Goal: Download file/media

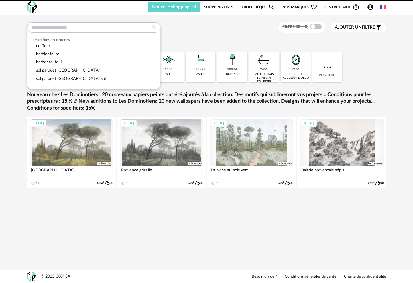
click at [119, 28] on input "text" at bounding box center [93, 27] width 133 height 10
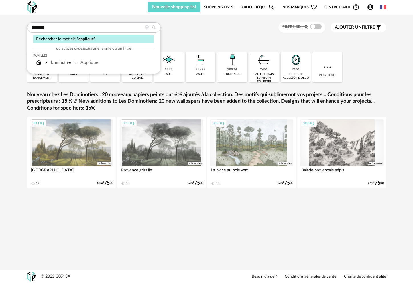
type input "********"
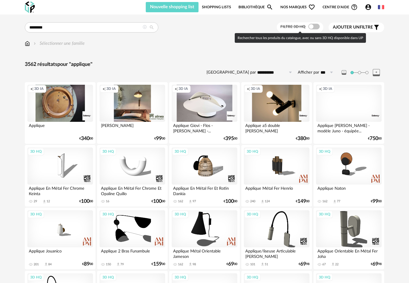
click at [313, 27] on span at bounding box center [313, 27] width 11 height 6
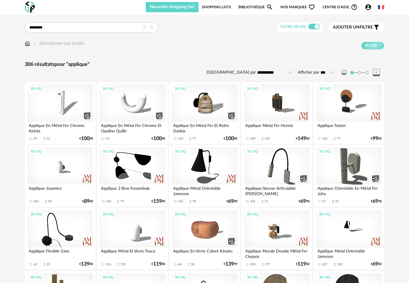
click at [350, 27] on span "Ajouter un" at bounding box center [346, 27] width 27 height 4
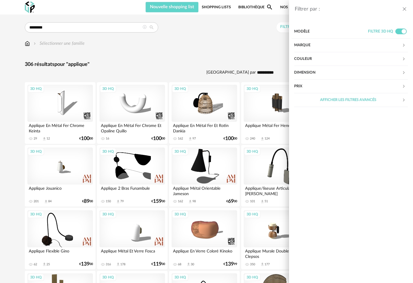
click at [312, 45] on div "Marque" at bounding box center [348, 45] width 108 height 14
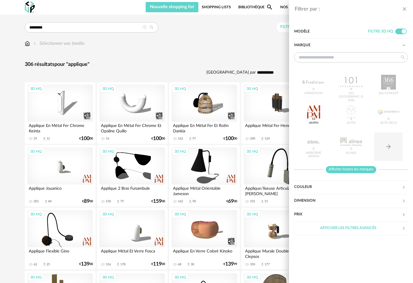
click at [354, 172] on span "Afficher toutes les marques" at bounding box center [351, 169] width 50 height 7
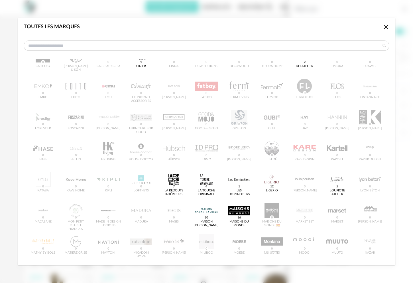
scroll to position [200, 0]
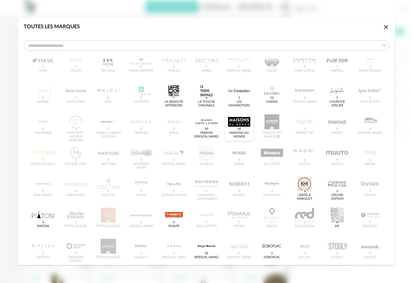
click at [239, 125] on div "dialog" at bounding box center [239, 121] width 22 height 15
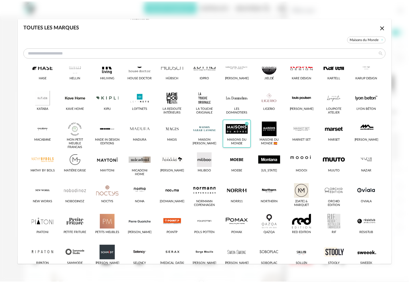
scroll to position [207, 0]
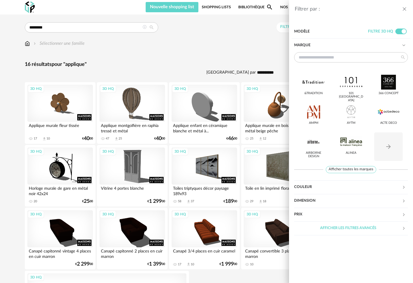
click at [234, 66] on div "Filtrer par : Modèle Filtre 3D HQ Marque &tradition 101 Copenhagen 366 Concept …" at bounding box center [206, 141] width 413 height 283
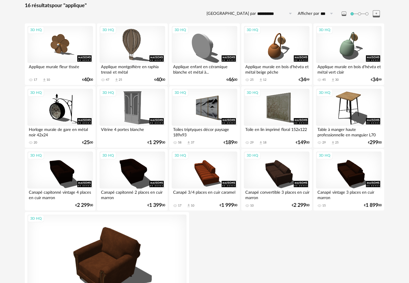
scroll to position [107, 0]
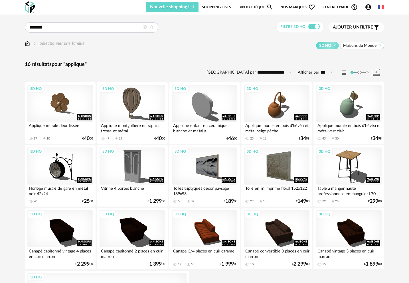
drag, startPoint x: 56, startPoint y: 22, endPoint x: 59, endPoint y: 29, distance: 7.6
click at [56, 24] on div "**********" at bounding box center [204, 205] width 409 height 381
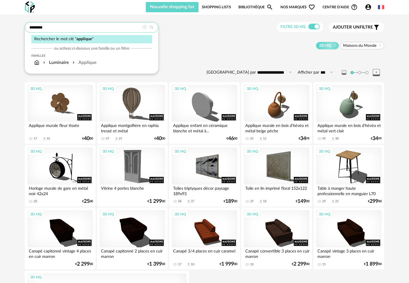
drag, startPoint x: 60, startPoint y: 30, endPoint x: 1, endPoint y: 21, distance: 58.9
click at [1, 21] on div "**********" at bounding box center [204, 205] width 409 height 381
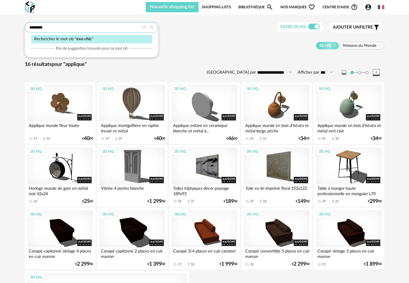
type input "********"
type input "**********"
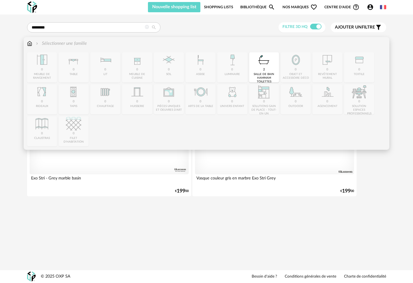
click at [28, 46] on img at bounding box center [29, 43] width 5 height 7
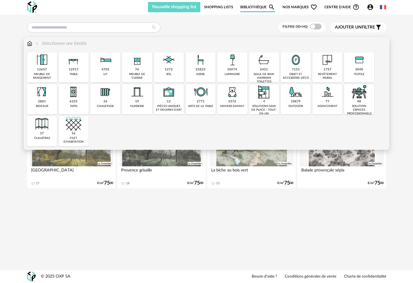
click at [241, 67] on div "10974 luminaire" at bounding box center [232, 67] width 30 height 30
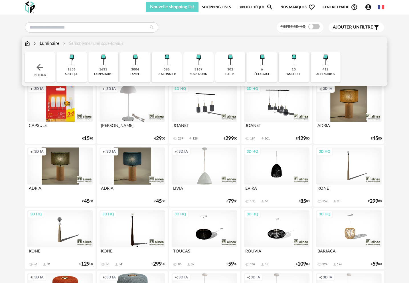
click at [80, 68] on div "1856 applique" at bounding box center [71, 67] width 30 height 30
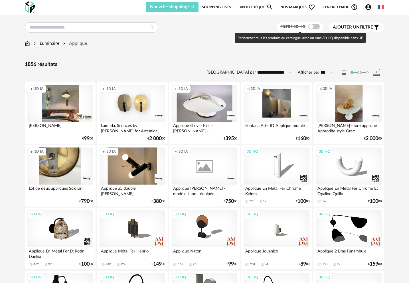
click at [318, 27] on label "Filtre 3D HQ" at bounding box center [300, 26] width 40 height 5
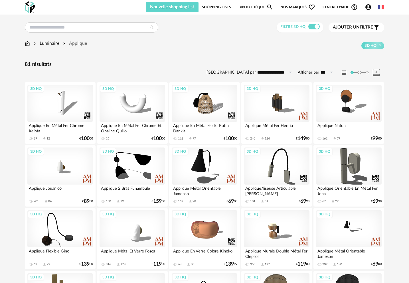
click at [312, 28] on span at bounding box center [313, 27] width 11 height 6
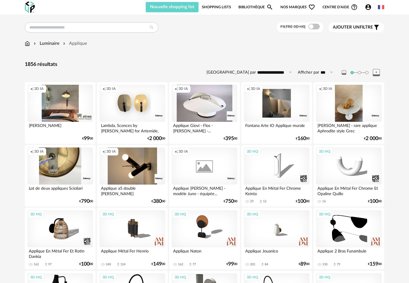
click at [371, 26] on span "Ajouter un filtre" at bounding box center [353, 28] width 40 height 6
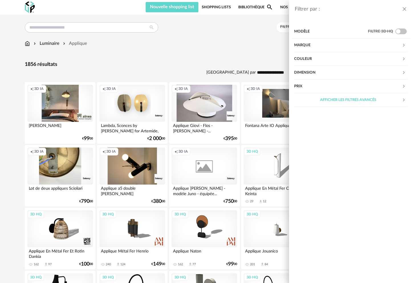
click at [324, 44] on div "Marque" at bounding box center [348, 45] width 108 height 14
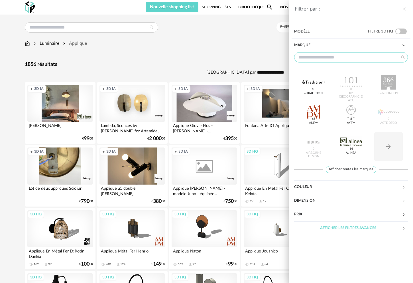
click at [330, 60] on input "text" at bounding box center [351, 57] width 114 height 10
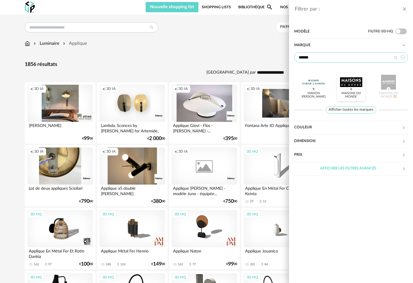
type input "******"
click at [354, 79] on div at bounding box center [351, 82] width 22 height 15
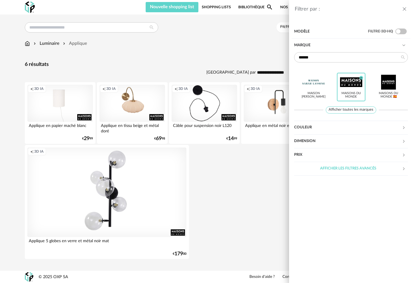
click at [255, 55] on div "Filtrer par : Modèle Filtre 3D HQ Marque ****** Maison Sarah Lavoine Maisons du…" at bounding box center [206, 141] width 413 height 283
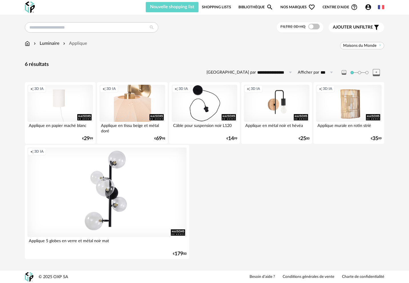
click at [135, 93] on div "Creation icon 3D IA" at bounding box center [132, 103] width 66 height 37
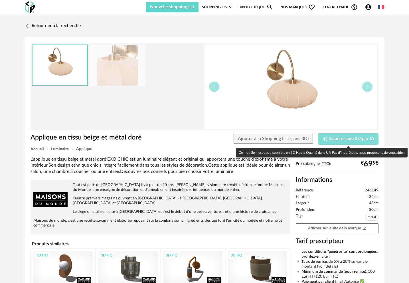
click at [357, 138] on span "Générer une 3D par IA" at bounding box center [351, 139] width 45 height 5
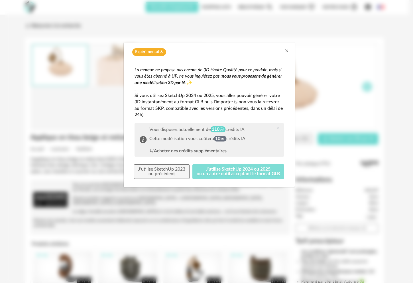
click at [258, 174] on button "J'utilise SketchUp 2024 ou 2025 ou un autre outil acceptant le format GLB" at bounding box center [238, 171] width 92 height 15
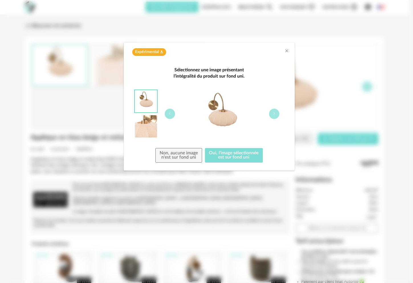
click at [243, 156] on button "Oui, l'image sélectionnée est sur fond uni" at bounding box center [234, 155] width 58 height 15
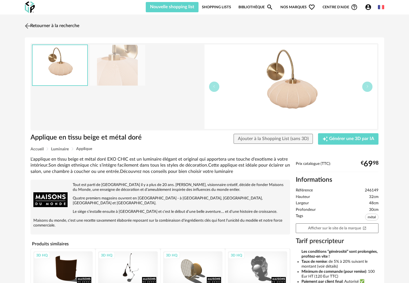
click at [69, 22] on link "Retourner à la recherche" at bounding box center [51, 26] width 56 height 13
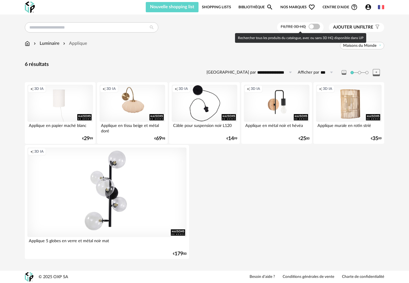
click at [313, 27] on span at bounding box center [313, 27] width 11 height 6
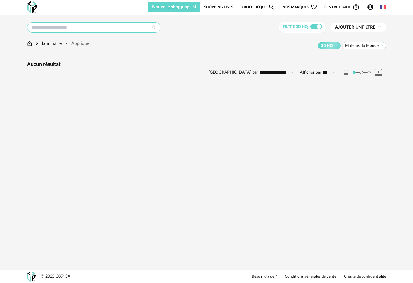
click at [67, 27] on input "text" at bounding box center [93, 27] width 133 height 10
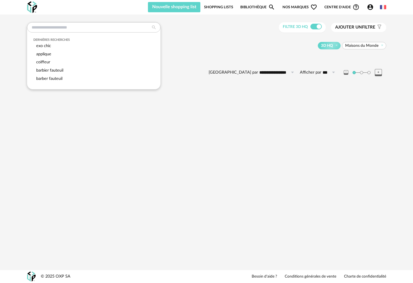
click at [95, 10] on div "Nouvelle shopping list Mettre à jour ma Shopping List Refresh icon Shopping Lis…" at bounding box center [215, 7] width 342 height 10
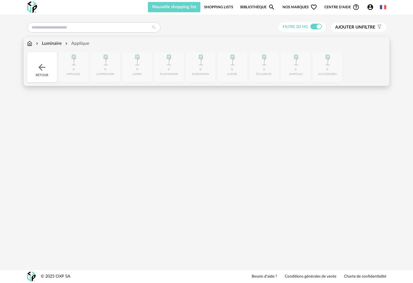
click at [75, 44] on div "Applique" at bounding box center [76, 43] width 25 height 7
click at [76, 45] on div "Applique" at bounding box center [76, 43] width 25 height 7
click at [44, 73] on div "Retour" at bounding box center [42, 67] width 30 height 30
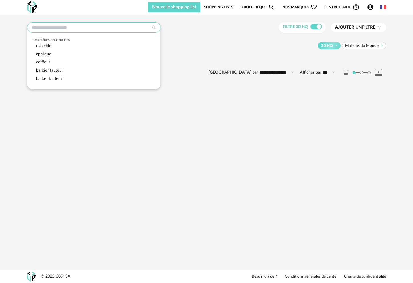
click at [140, 26] on input "text" at bounding box center [93, 27] width 133 height 10
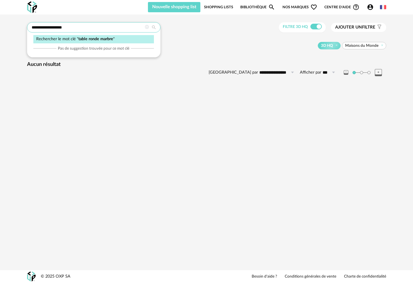
type input "**********"
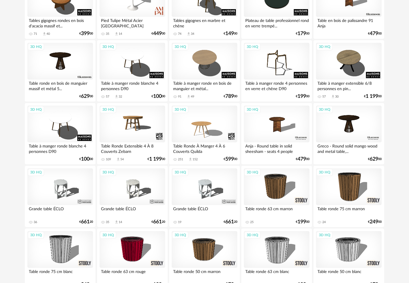
scroll to position [274, 0]
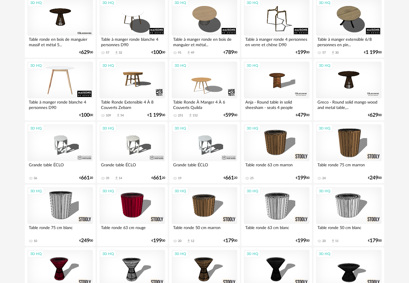
click at [57, 80] on div "3D HQ" at bounding box center [60, 80] width 66 height 37
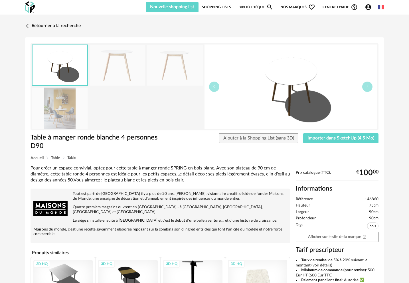
click at [356, 131] on div "Table à manger ronde blanche 4 personnes D90 Table à manger ronde blanche 4 per…" at bounding box center [204, 212] width 359 height 351
click at [358, 136] on span "Importer dans SketchUp (4,5 Mo)" at bounding box center [340, 138] width 67 height 5
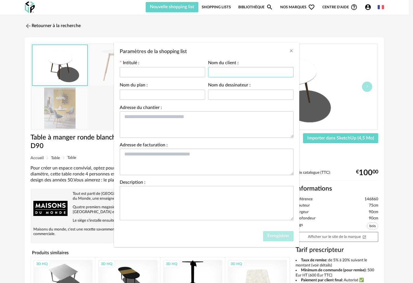
click at [226, 71] on input "Paramètres de la shopping list" at bounding box center [251, 72] width 86 height 10
click at [293, 52] on icon "Close" at bounding box center [291, 50] width 5 height 5
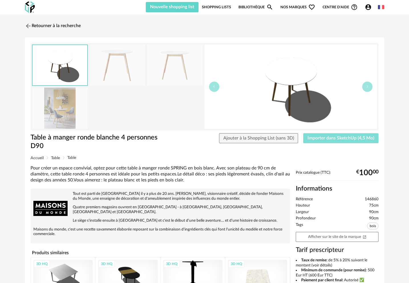
click at [356, 141] on button "Importer dans SketchUp (4,5 Mo)" at bounding box center [340, 138] width 75 height 10
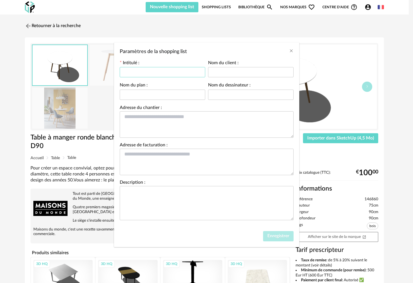
click at [162, 70] on input "Paramètres de la shopping list" at bounding box center [163, 72] width 86 height 10
type input "********"
click at [286, 238] on span "Enregistrer" at bounding box center [278, 235] width 22 height 5
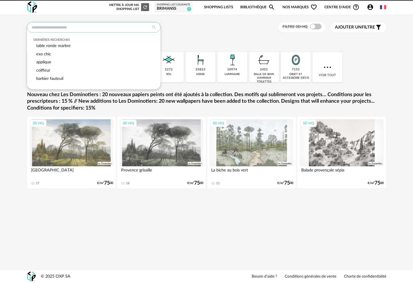
click at [105, 32] on input "text" at bounding box center [93, 27] width 133 height 10
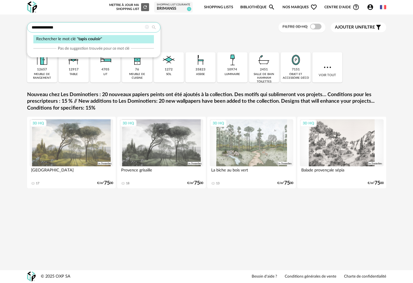
type input "**********"
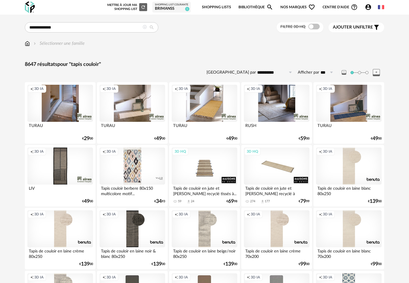
click at [318, 31] on div "Filtre 3D HQ" at bounding box center [299, 27] width 47 height 11
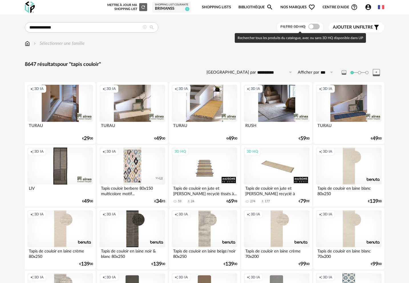
click at [316, 28] on span at bounding box center [313, 27] width 11 height 6
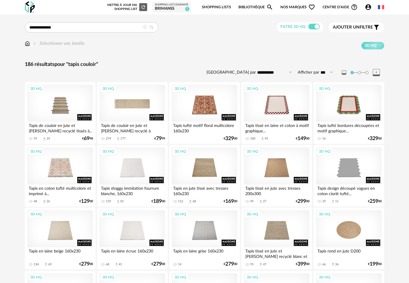
click at [143, 108] on div "3D HQ" at bounding box center [132, 103] width 66 height 37
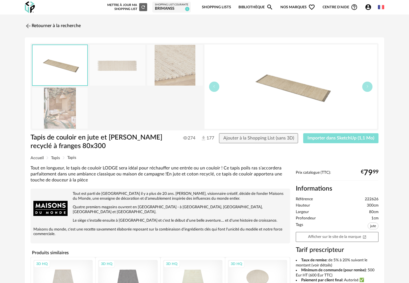
click at [364, 139] on span "Importer dans SketchUp (1,1 Mo)" at bounding box center [340, 138] width 67 height 5
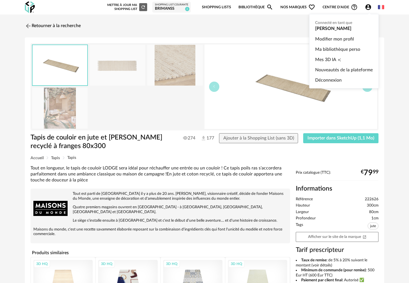
click at [371, 7] on icon "Account Circle icon" at bounding box center [368, 7] width 6 height 6
click at [328, 61] on span "Mes 3D IA" at bounding box center [325, 59] width 21 height 10
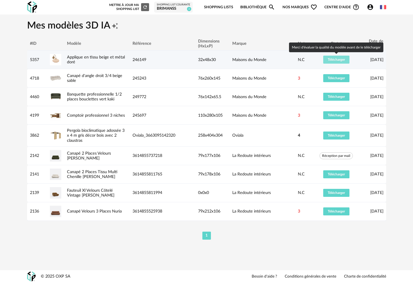
click at [349, 61] on button "Télécharger" at bounding box center [336, 60] width 26 height 8
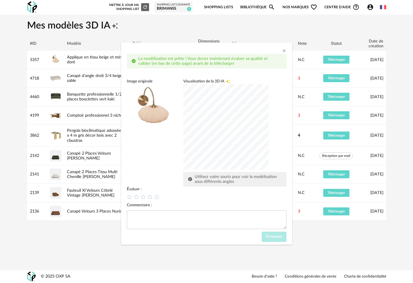
click at [226, 128] on div "dialog" at bounding box center [226, 127] width 86 height 86
click at [217, 127] on div "dialog" at bounding box center [226, 127] width 86 height 86
click at [284, 50] on icon "Close" at bounding box center [284, 50] width 5 height 5
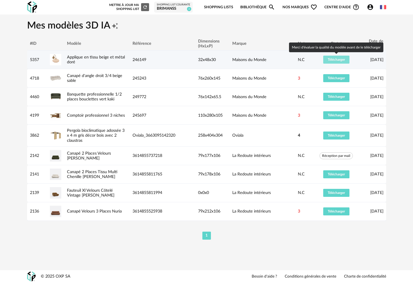
click at [337, 60] on span "Télécharger" at bounding box center [336, 59] width 17 height 3
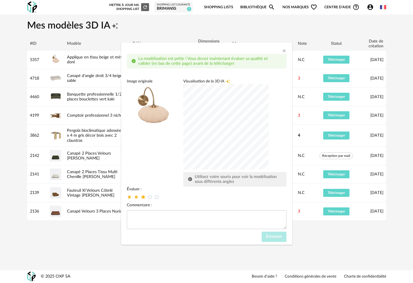
click at [144, 196] on icon "dialog" at bounding box center [143, 197] width 6 height 6
click at [270, 236] on span "Envoyer" at bounding box center [274, 236] width 16 height 5
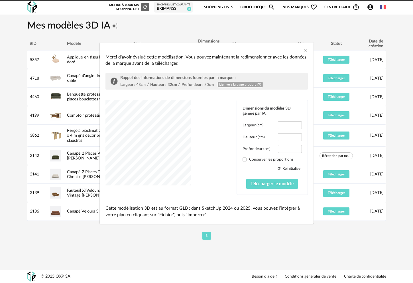
type input "****"
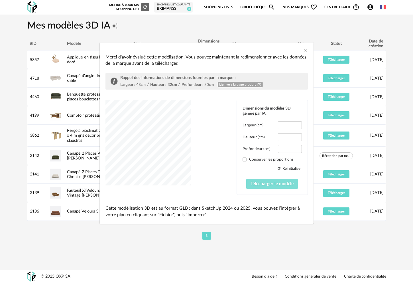
click at [277, 184] on span "Télécharger le modèle" at bounding box center [272, 183] width 43 height 5
